Goal: Download file/media

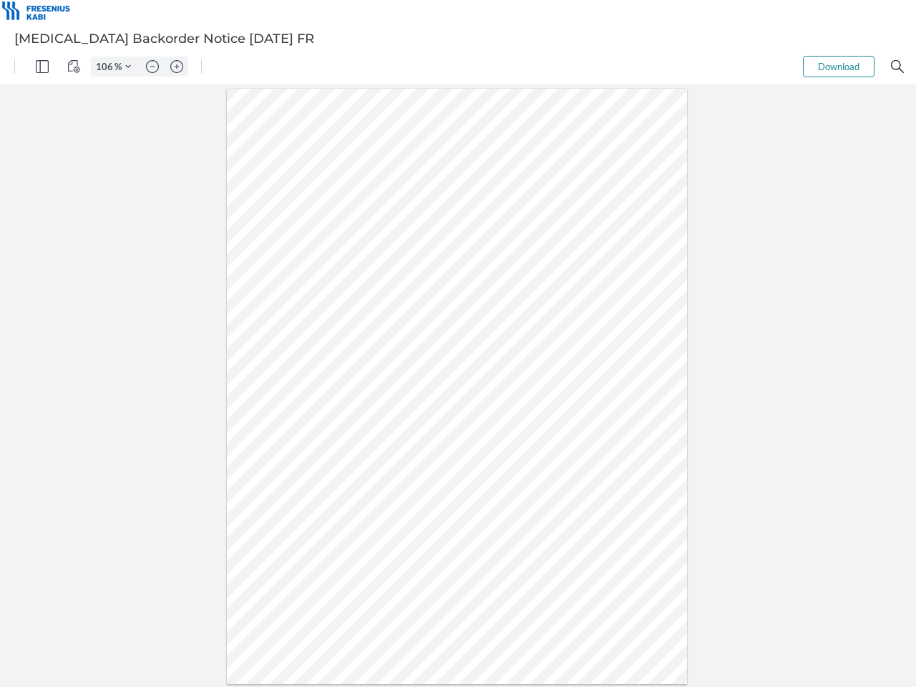
click at [42, 67] on img "Panel" at bounding box center [42, 66] width 13 height 13
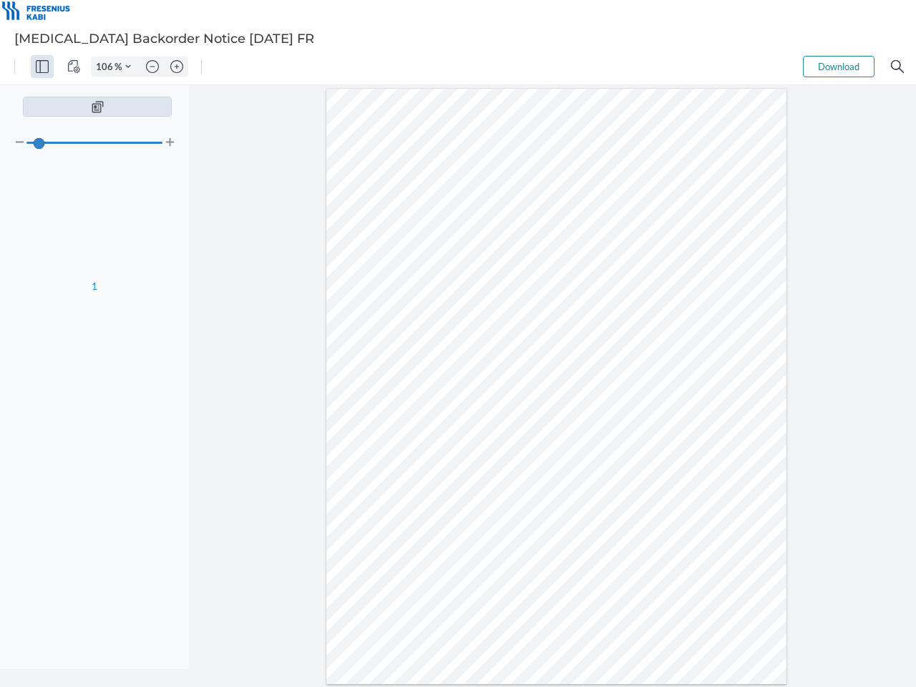
click at [74, 67] on img "View Controls" at bounding box center [73, 66] width 13 height 13
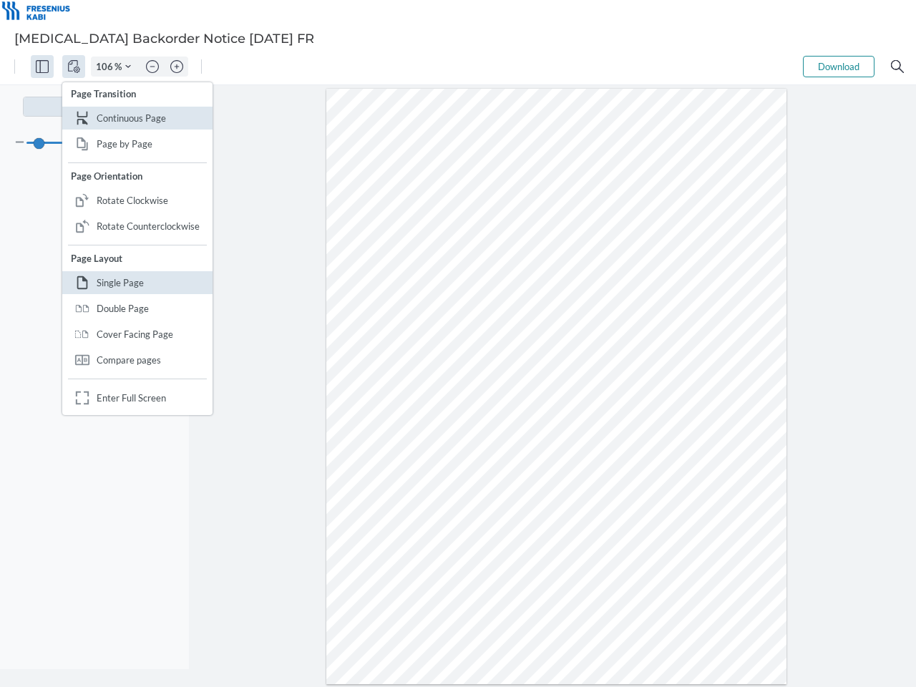
click at [107, 67] on input "106" at bounding box center [103, 66] width 23 height 13
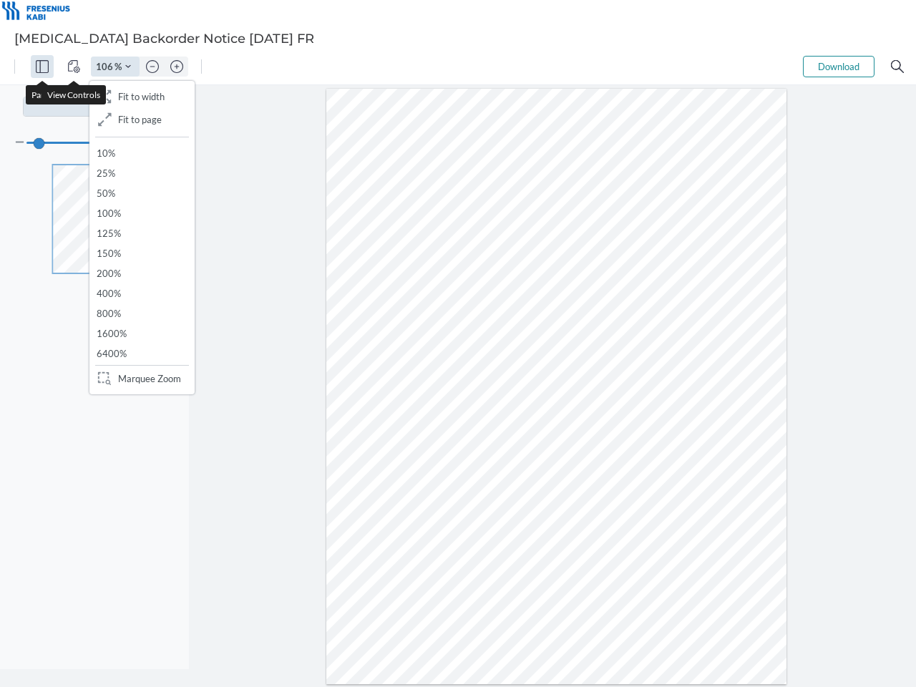
click at [128, 67] on img "Zoom Controls" at bounding box center [128, 67] width 6 height 6
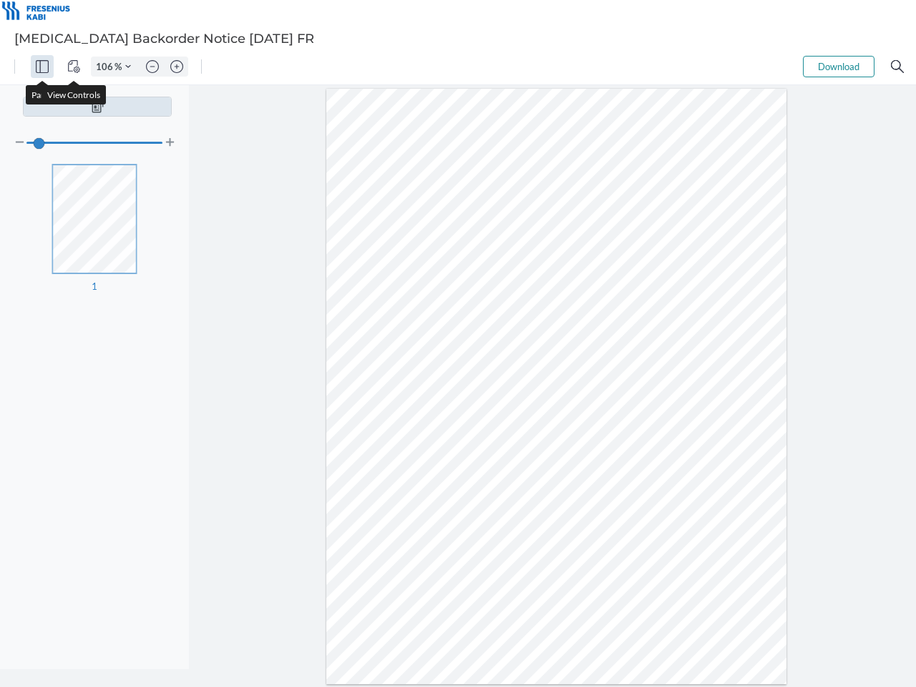
click at [152, 67] on img "Zoom out" at bounding box center [152, 66] width 13 height 13
click at [177, 67] on img "Zoom in" at bounding box center [176, 66] width 13 height 13
type input "106"
click at [839, 67] on button "Download" at bounding box center [839, 66] width 72 height 21
click at [898, 67] on img "Search" at bounding box center [897, 66] width 13 height 13
